Goal: Information Seeking & Learning: Learn about a topic

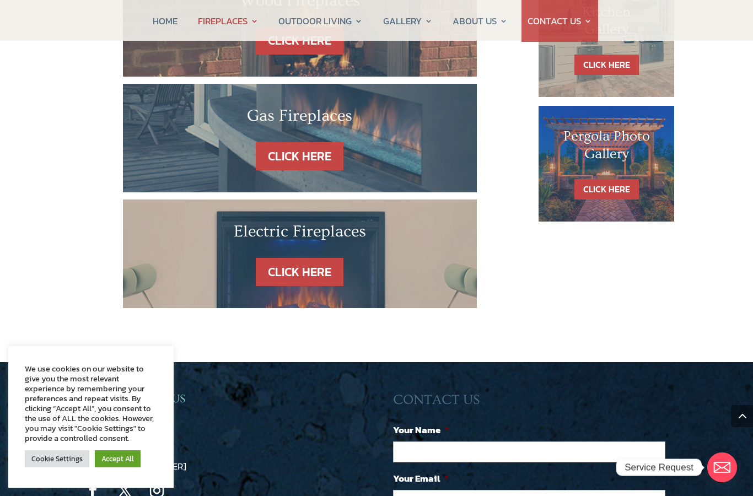
scroll to position [723, 0]
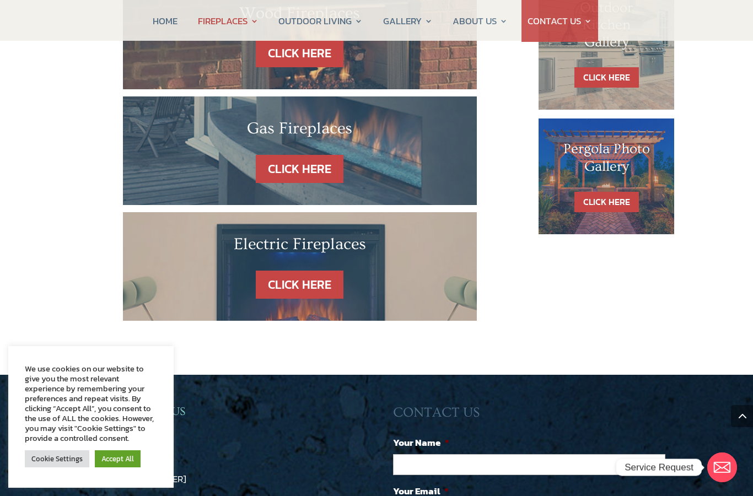
click at [317, 271] on link "CLICK HERE" at bounding box center [300, 285] width 88 height 28
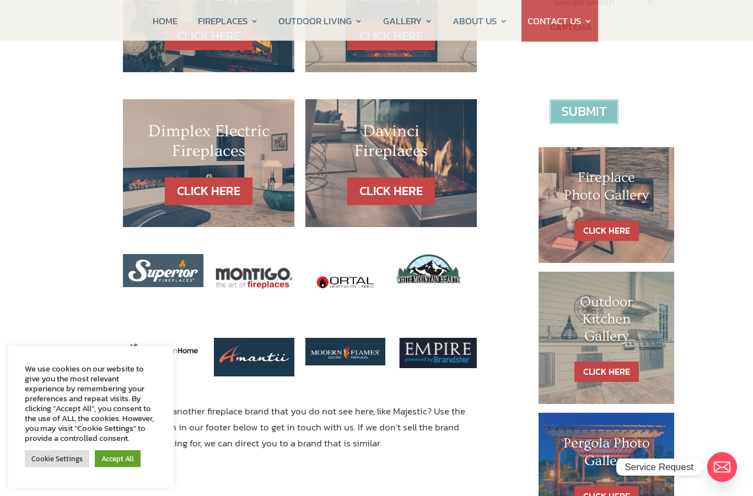
scroll to position [431, 0]
click at [419, 178] on link "CLICK HERE" at bounding box center [391, 192] width 88 height 28
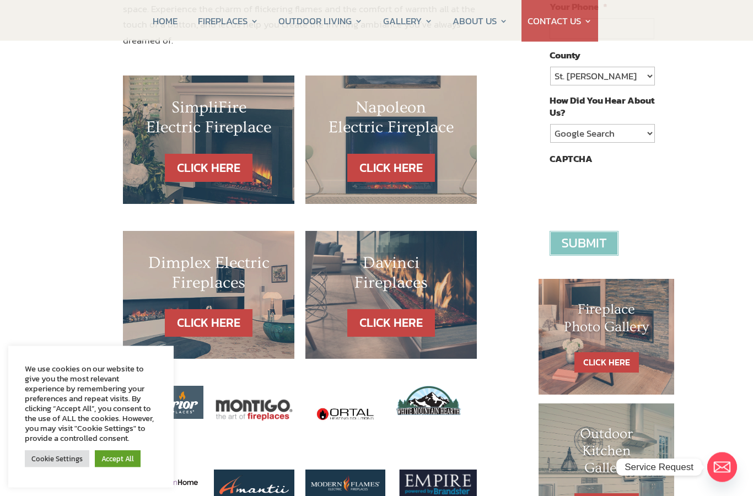
scroll to position [297, 0]
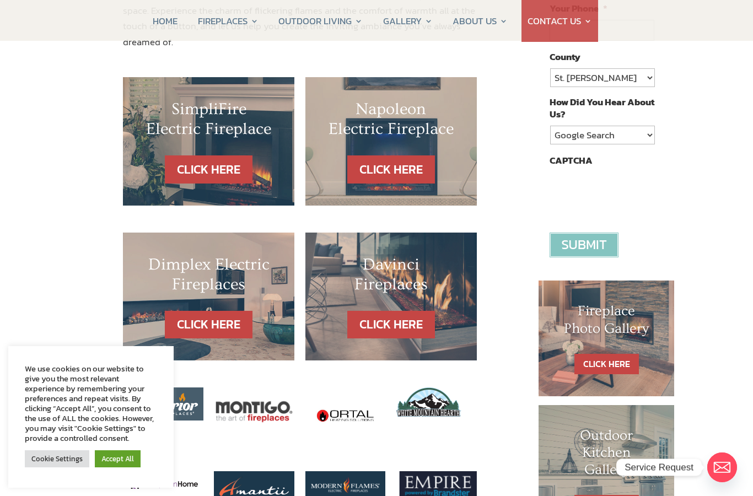
click at [196, 156] on link "CLICK HERE" at bounding box center [209, 170] width 88 height 28
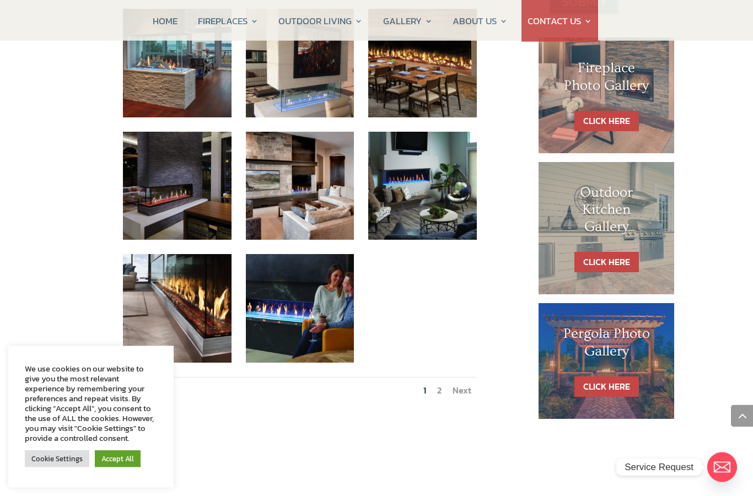
scroll to position [551, 0]
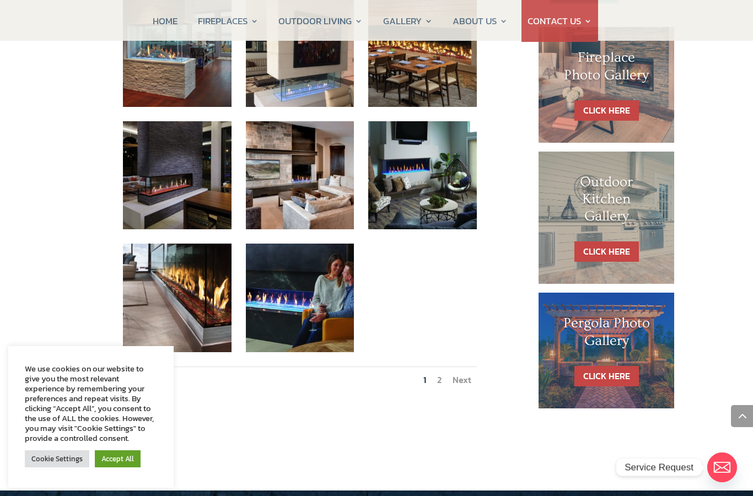
click at [464, 373] on link "Next" at bounding box center [462, 379] width 19 height 13
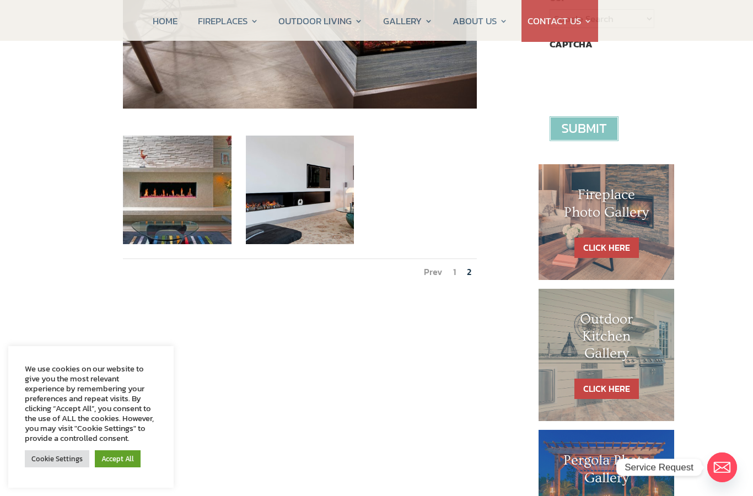
scroll to position [413, 0]
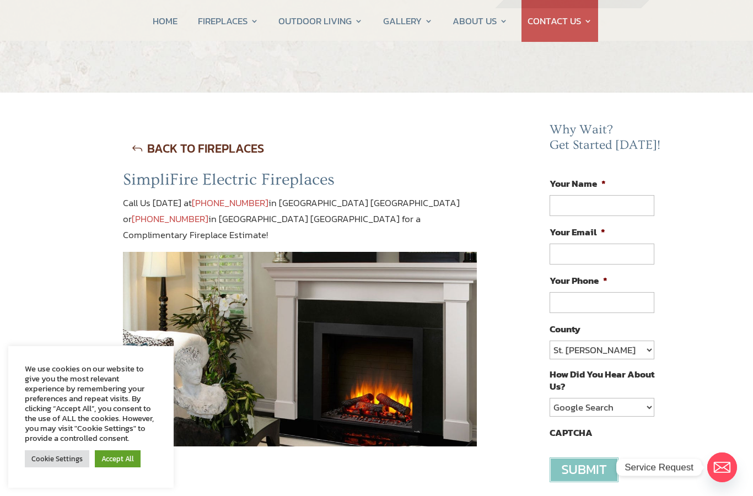
scroll to position [17, 0]
